Goal: Feedback & Contribution: Submit feedback/report problem

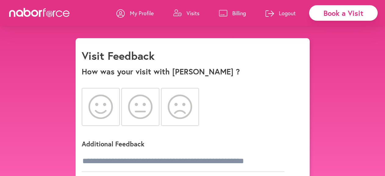
click at [96, 114] on icon at bounding box center [100, 107] width 25 height 24
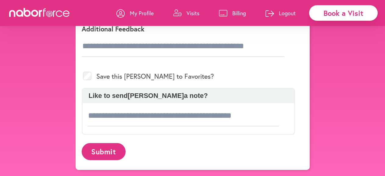
scroll to position [135, 0]
drag, startPoint x: 388, startPoint y: 55, endPoint x: 388, endPoint y: 126, distance: 70.1
click at [385, 126] on html "close Book a Visit My Profile Visits Billing Logout close Visit Feedback How wa…" at bounding box center [192, 21] width 385 height 310
click at [205, 64] on div "Additional Feedback" at bounding box center [188, 40] width 213 height 50
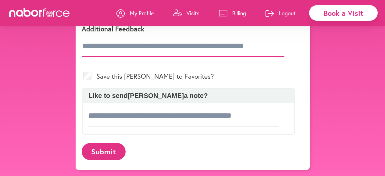
click at [176, 57] on input "text" at bounding box center [183, 46] width 203 height 21
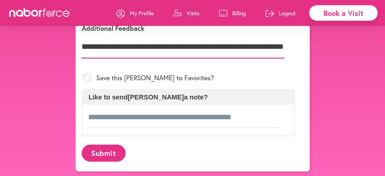
scroll to position [0, 41]
click at [134, 58] on input "**********" at bounding box center [183, 46] width 203 height 23
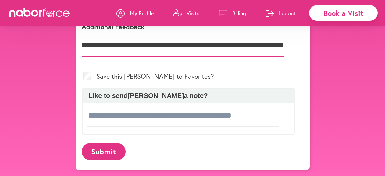
scroll to position [163, 0]
type input "**********"
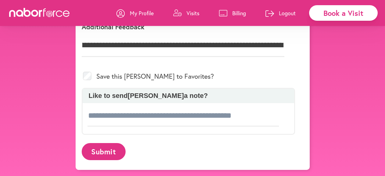
scroll to position [0, 0]
click at [103, 152] on button "Submit" at bounding box center [104, 151] width 44 height 17
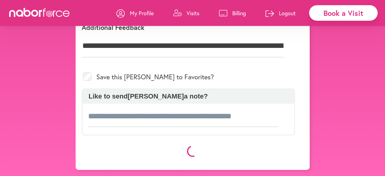
scroll to position [163, 0]
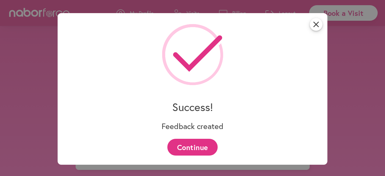
click at [205, 148] on button "Continue" at bounding box center [192, 147] width 50 height 17
